Goal: Task Accomplishment & Management: Manage account settings

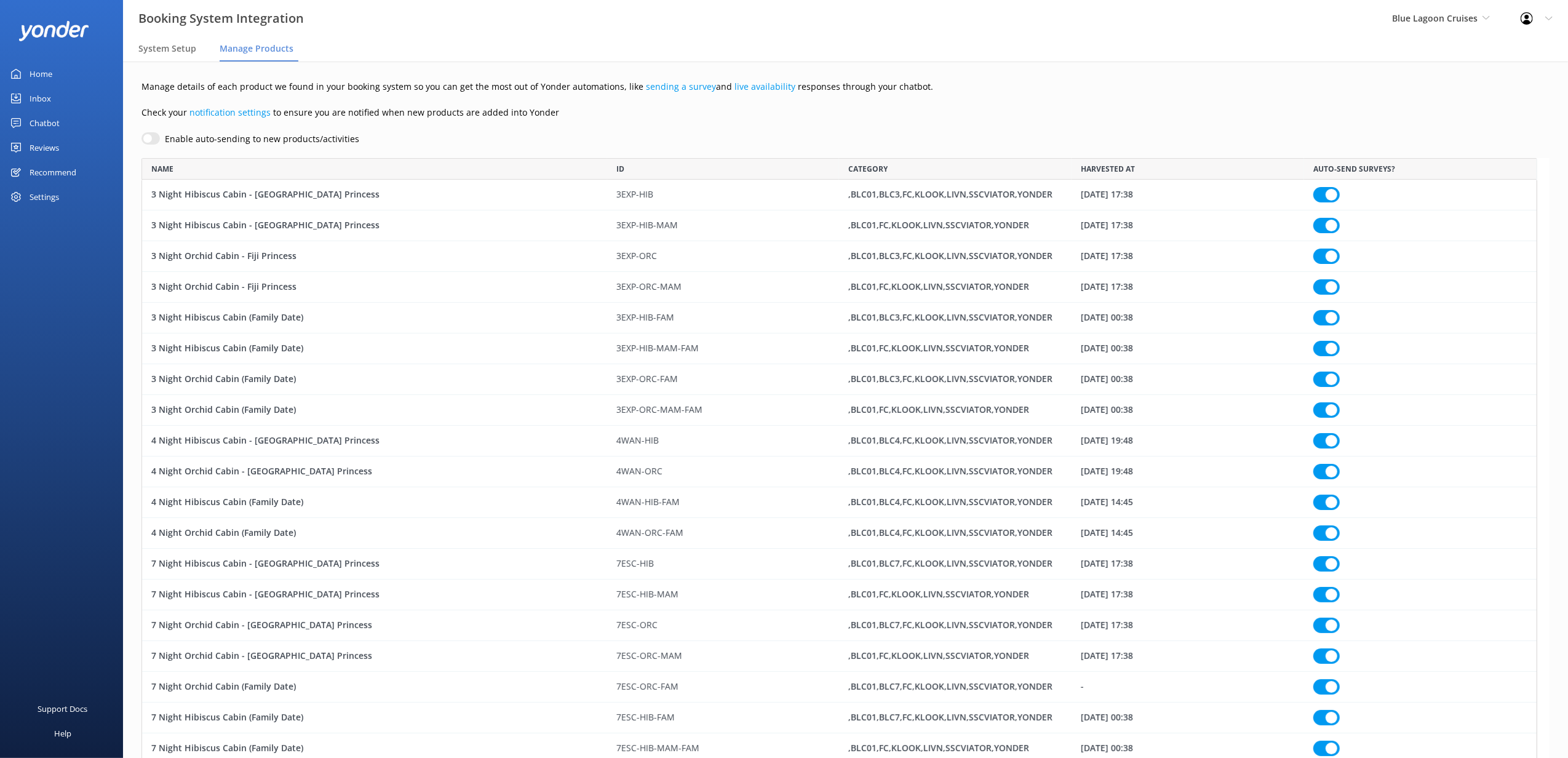
scroll to position [11549, 1384]
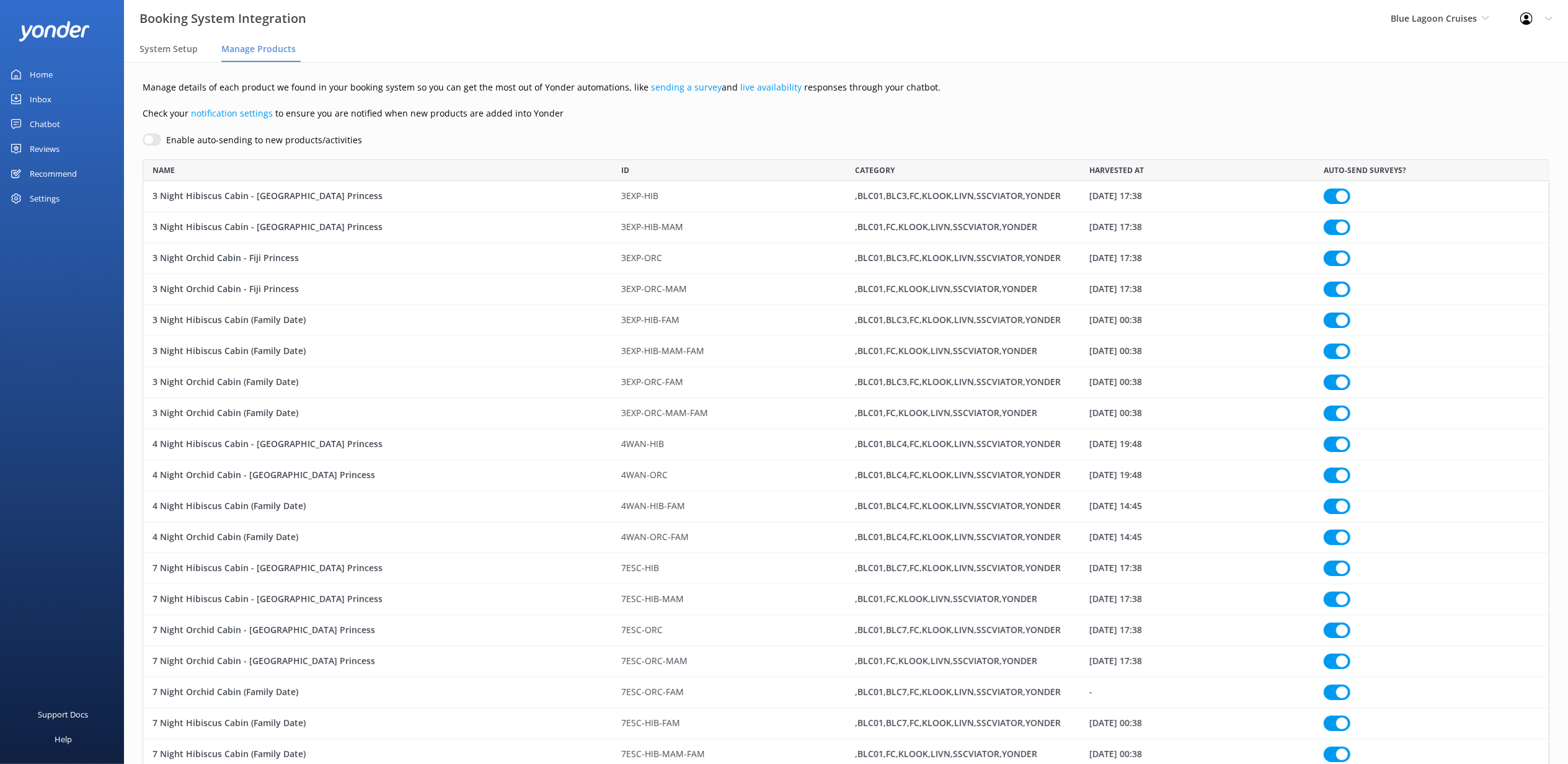
click at [49, 121] on div "Chatbot" at bounding box center [44, 123] width 30 height 25
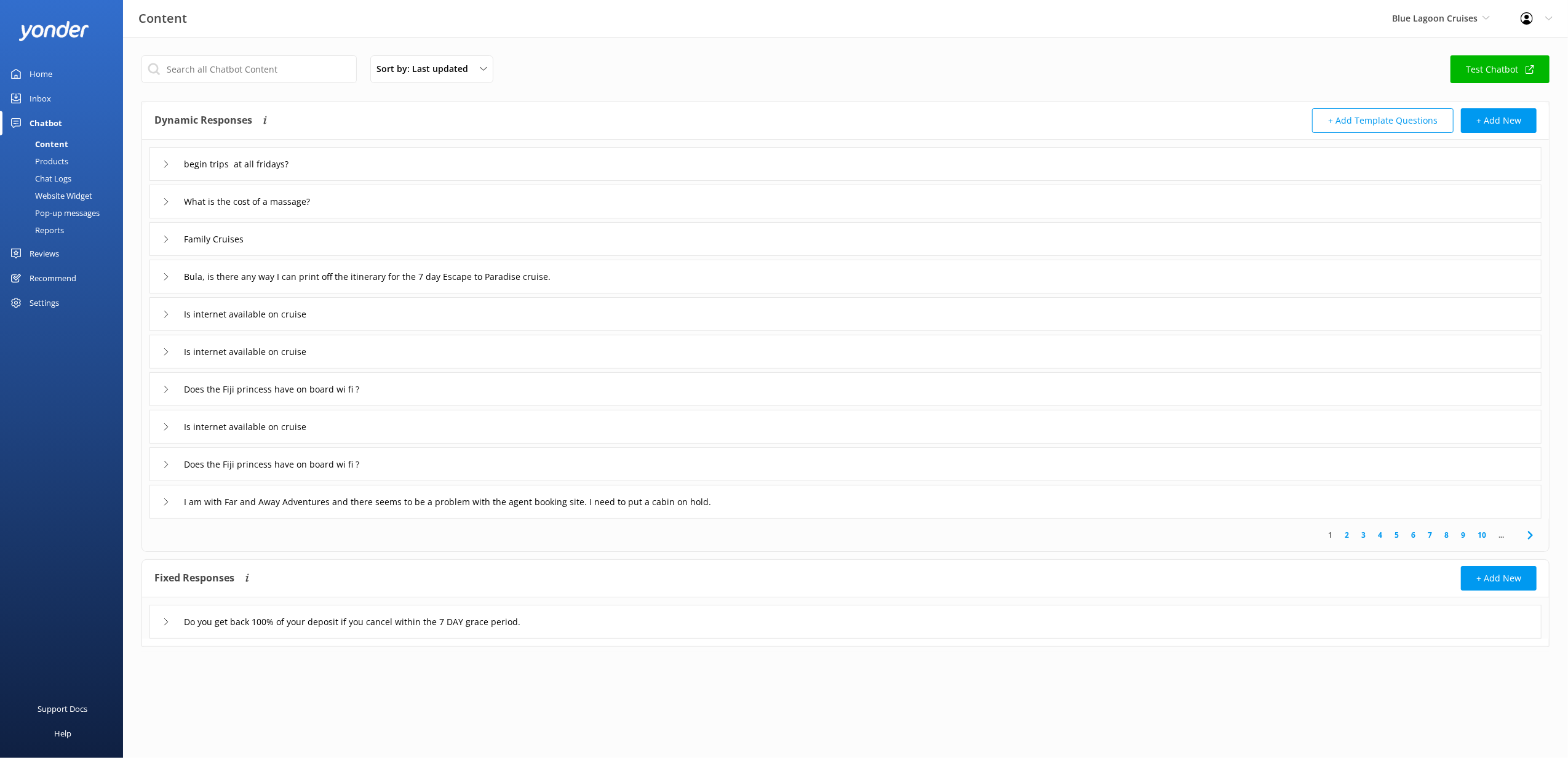
click at [55, 216] on div "Pop-up messages" at bounding box center [54, 213] width 92 height 17
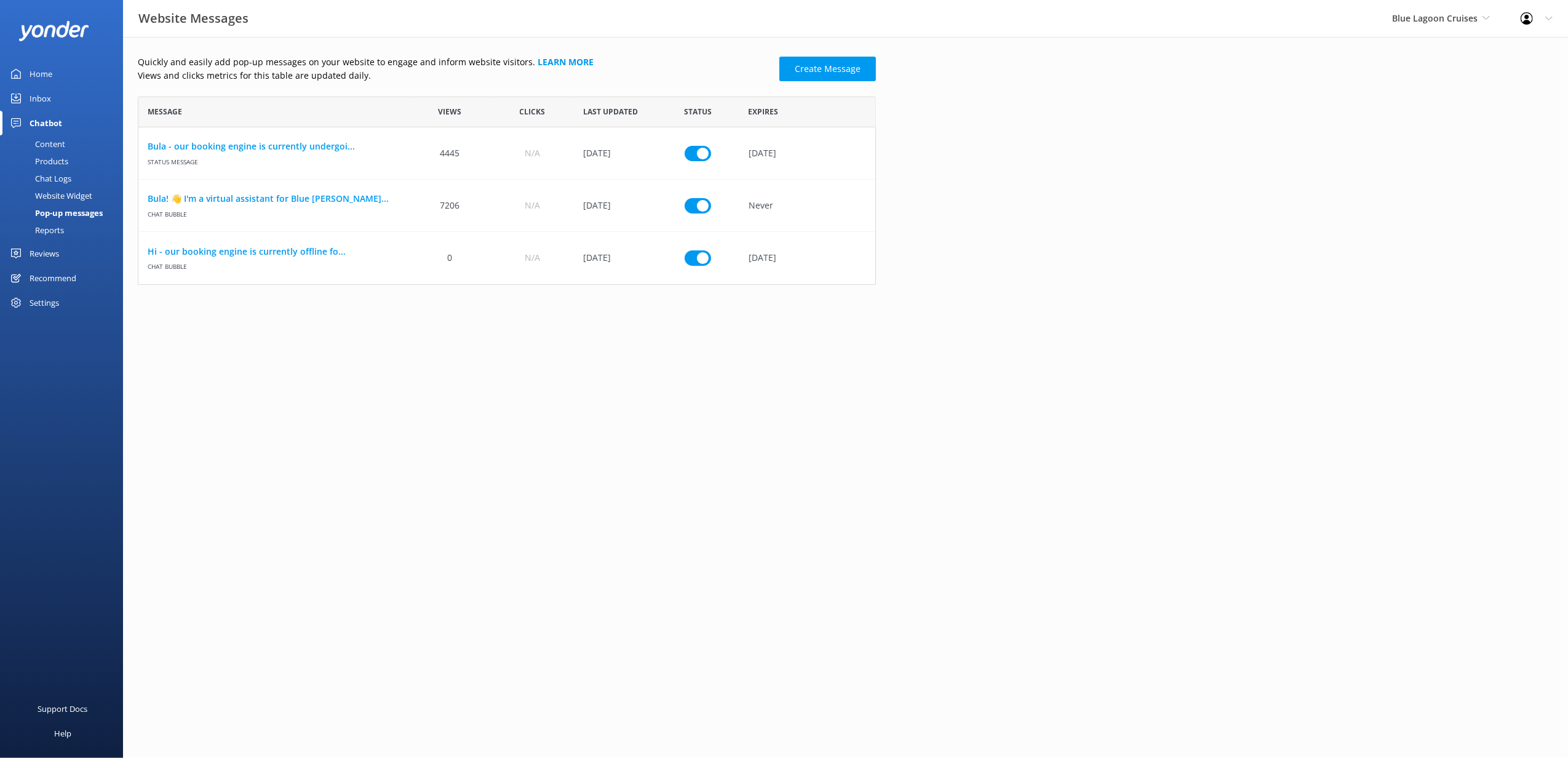
scroll to position [176, 726]
click at [702, 151] on input "row" at bounding box center [698, 153] width 27 height 15
checkbox input "false"
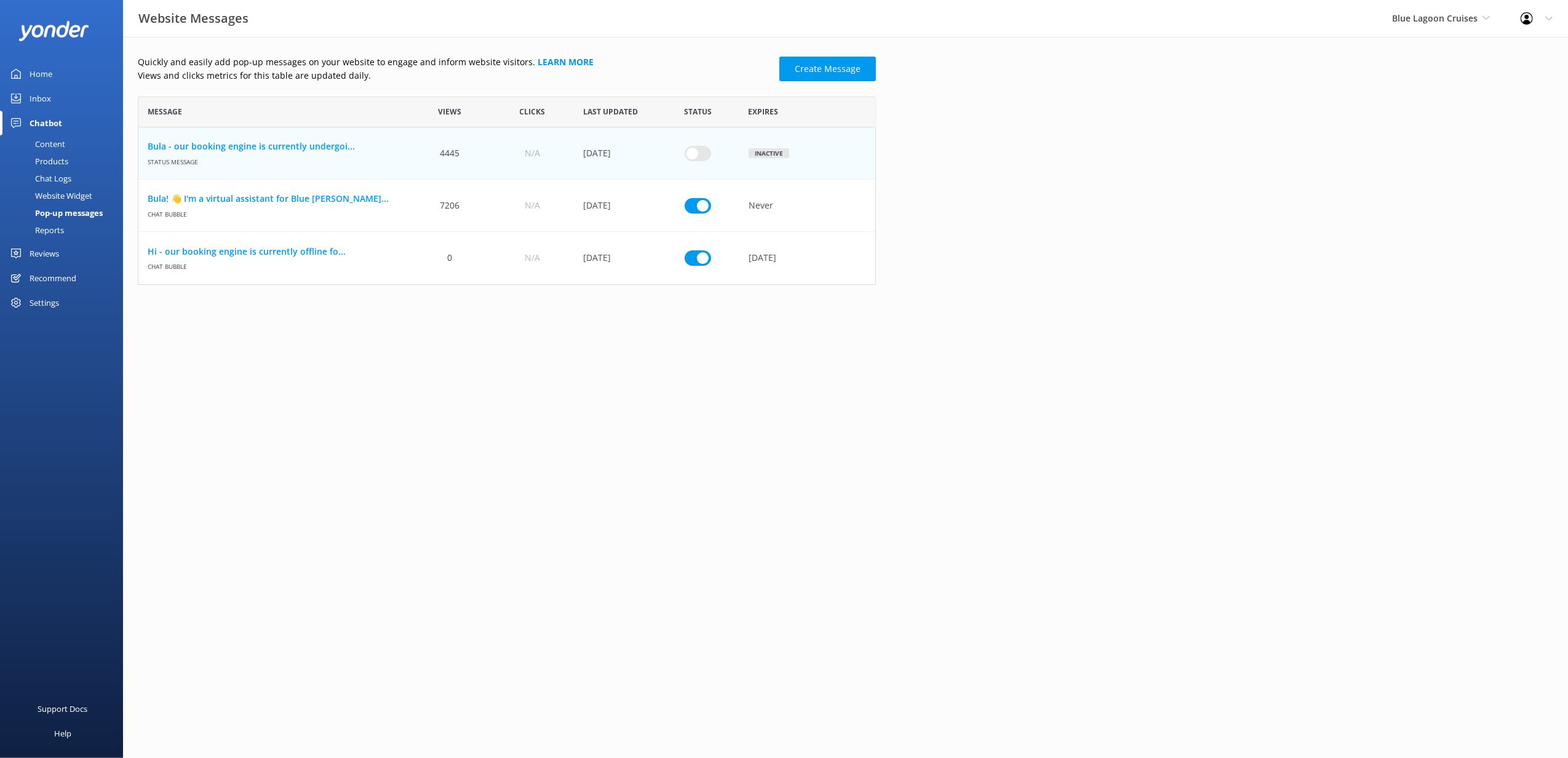
click at [701, 160] on input "row" at bounding box center [698, 153] width 27 height 15
checkbox input "false"
